Goal: Information Seeking & Learning: Learn about a topic

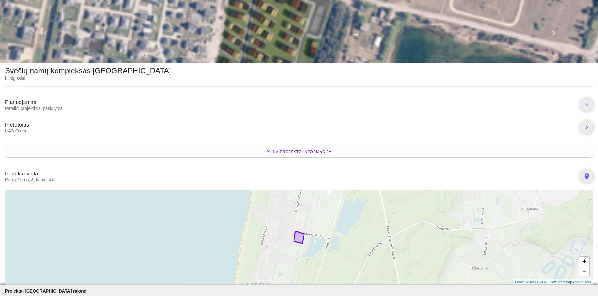
click at [249, 30] on img at bounding box center [299, 31] width 598 height 63
click at [19, 130] on span "UAB Orner" at bounding box center [290, 131] width 570 height 6
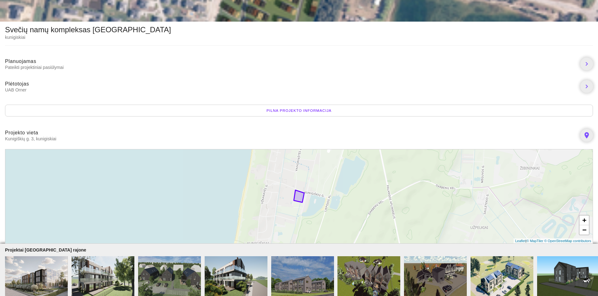
scroll to position [78, 0]
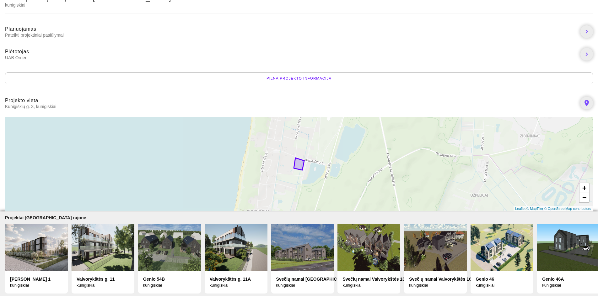
click at [303, 72] on div "Pilna projekto informacija" at bounding box center [299, 78] width 588 height 12
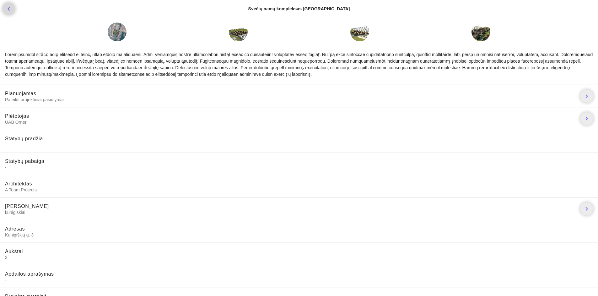
click at [7, 7] on icon "chevron_left" at bounding box center [9, 9] width 8 height 8
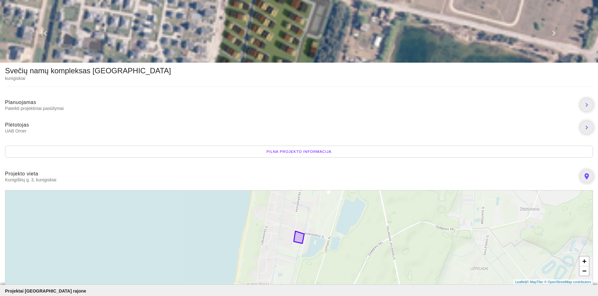
scroll to position [78, 0]
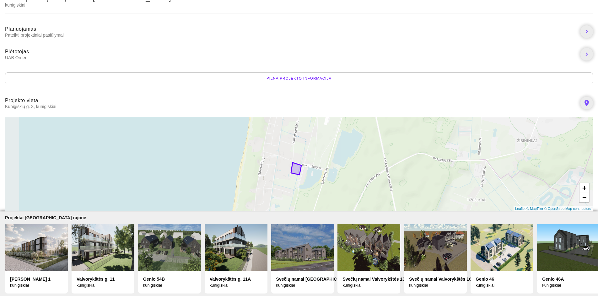
drag, startPoint x: 293, startPoint y: 175, endPoint x: 314, endPoint y: 161, distance: 25.4
click at [314, 161] on div "+ − Leaflet | © MapTiler © OpenStreetMap contributors" at bounding box center [299, 164] width 588 height 95
click at [295, 166] on icon at bounding box center [297, 168] width 10 height 12
click at [297, 163] on icon at bounding box center [297, 168] width 10 height 12
